Goal: Task Accomplishment & Management: Use online tool/utility

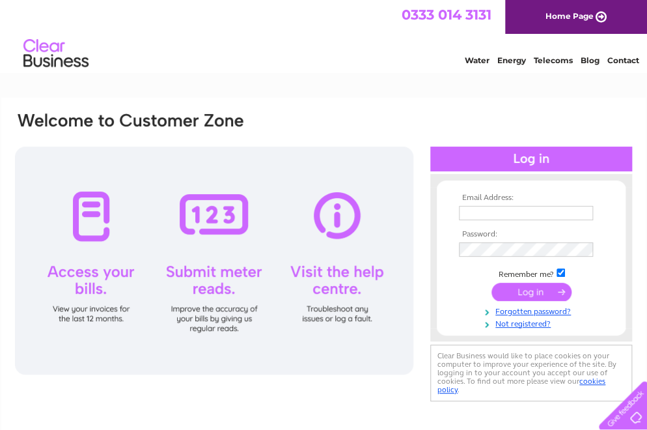
type input "tanvit@inbox.lv"
click at [539, 286] on input "submit" at bounding box center [532, 292] width 80 height 18
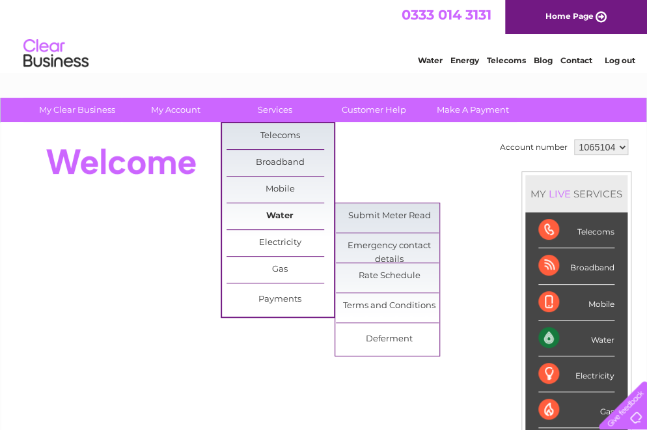
click at [295, 210] on link "Water" at bounding box center [280, 216] width 107 height 26
click at [359, 215] on link "Submit Meter Read" at bounding box center [389, 216] width 107 height 26
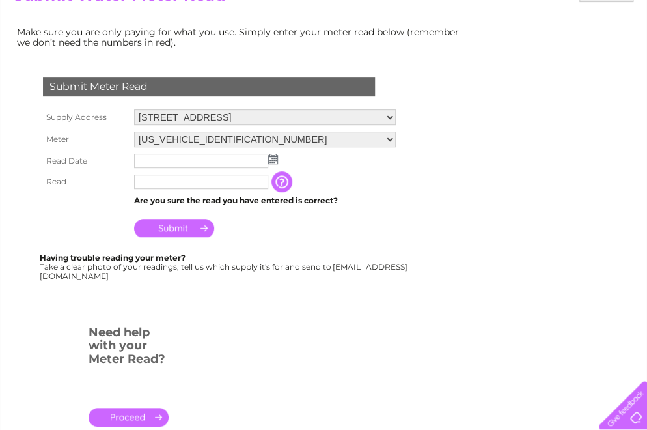
scroll to position [195, 0]
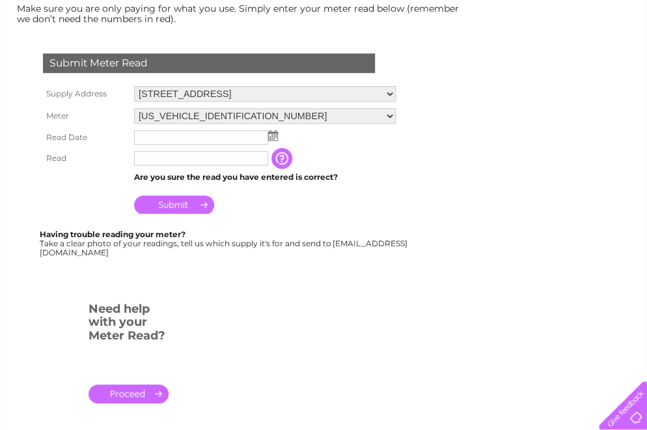
click at [272, 135] on img at bounding box center [273, 135] width 10 height 10
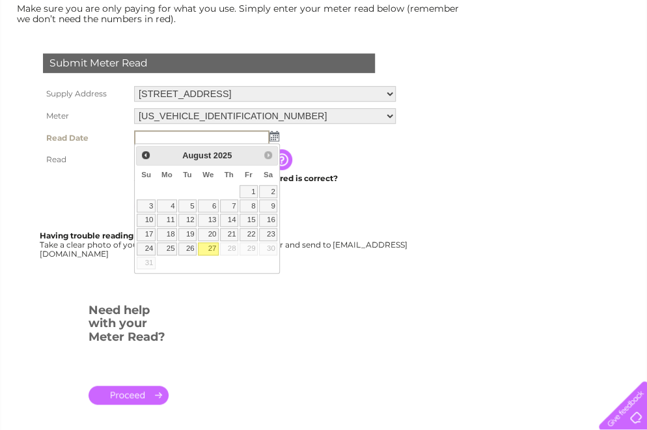
click at [208, 249] on link "27" at bounding box center [208, 248] width 21 height 13
type input "[DATE]"
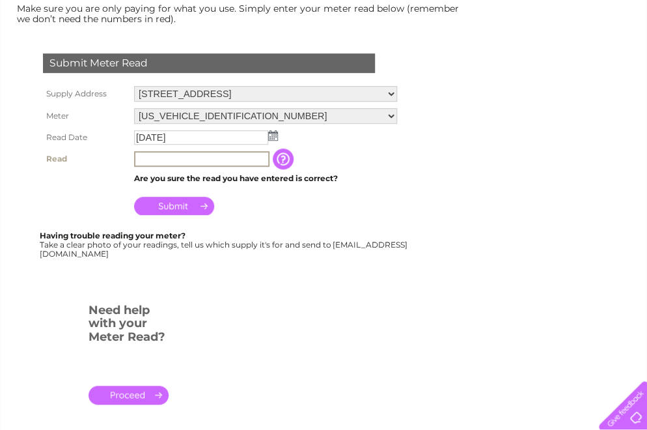
click at [210, 158] on input "text" at bounding box center [201, 159] width 135 height 16
type input "0569"
click at [193, 205] on input "Submit" at bounding box center [174, 206] width 80 height 18
